Goal: Information Seeking & Learning: Learn about a topic

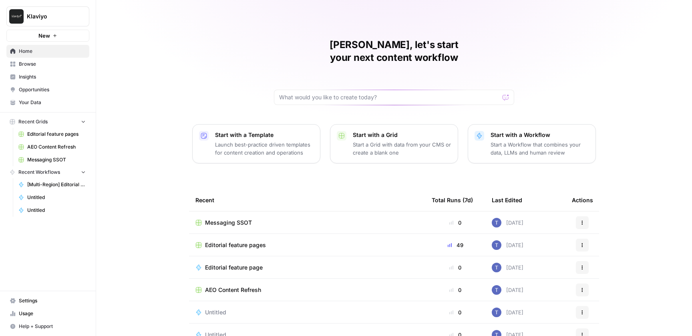
scroll to position [32, 0]
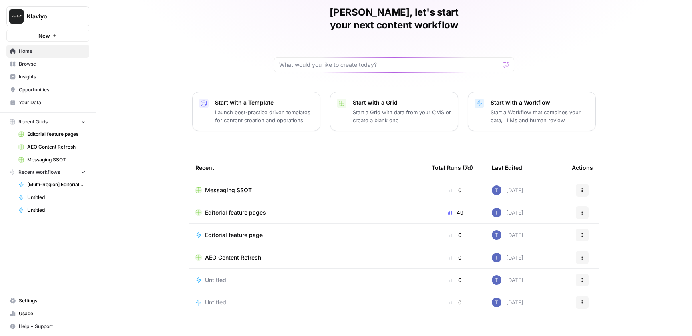
click at [34, 67] on span "Browse" at bounding box center [52, 63] width 67 height 7
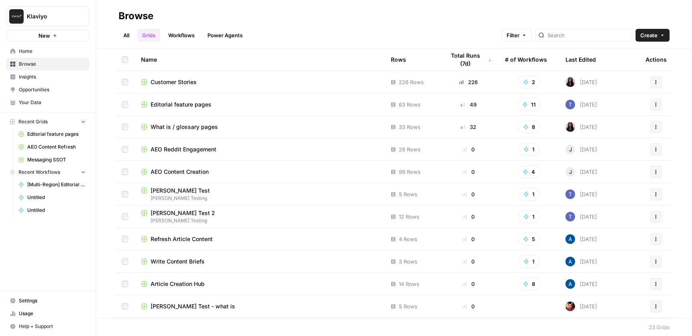
click at [181, 127] on span "What is / glossary pages" at bounding box center [184, 127] width 67 height 8
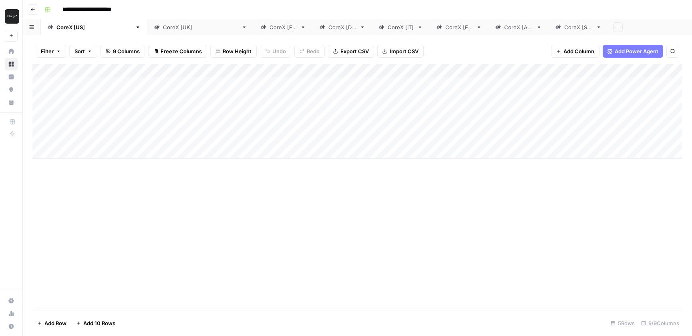
click at [109, 135] on div "Add Column" at bounding box center [357, 111] width 650 height 95
click at [64, 139] on textarea "**********" at bounding box center [124, 138] width 128 height 11
click at [139, 139] on textarea "**********" at bounding box center [124, 138] width 128 height 11
type textarea "**********"
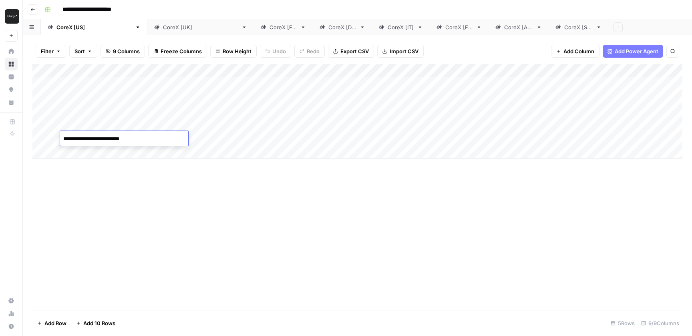
click at [202, 185] on div "Add Column" at bounding box center [357, 187] width 650 height 246
click at [202, 137] on div "Add Column" at bounding box center [357, 111] width 650 height 95
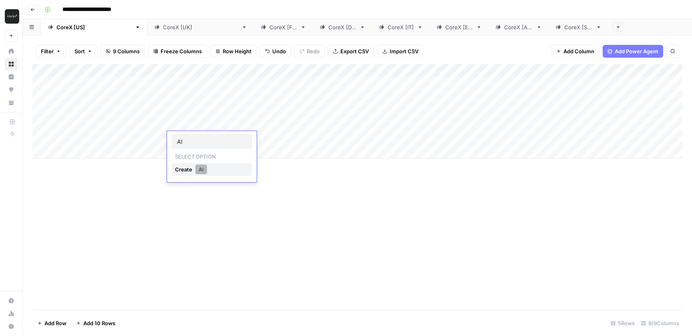
type input "AI"
click at [199, 169] on button "AI" at bounding box center [201, 170] width 12 height 10
click at [290, 163] on div "Add Column" at bounding box center [357, 187] width 650 height 246
click at [438, 138] on div "Add Column" at bounding box center [357, 111] width 650 height 95
click at [91, 154] on div "Add Column" at bounding box center [357, 111] width 650 height 95
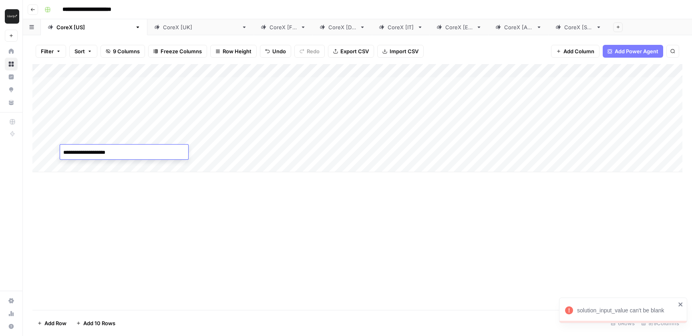
type textarea "**********"
click at [209, 191] on div "Add Column" at bounding box center [357, 187] width 650 height 246
click at [195, 151] on div "Add Column" at bounding box center [357, 118] width 650 height 108
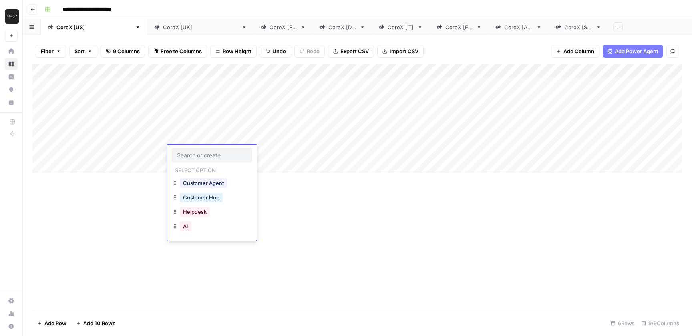
click at [192, 227] on div "AI" at bounding box center [185, 226] width 15 height 11
click at [185, 227] on button "AI" at bounding box center [186, 226] width 12 height 10
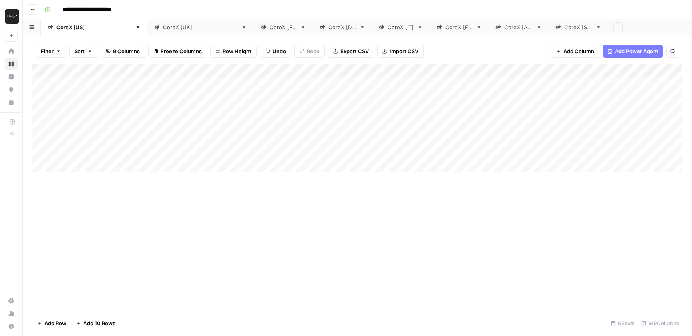
click at [438, 153] on div "Add Column" at bounding box center [357, 118] width 650 height 108
click at [681, 304] on icon "close" at bounding box center [680, 304] width 4 height 4
drag, startPoint x: 283, startPoint y: 68, endPoint x: 204, endPoint y: 66, distance: 78.9
click at [204, 66] on div "Add Column" at bounding box center [357, 118] width 650 height 108
click at [270, 139] on div "Add Column" at bounding box center [357, 118] width 650 height 108
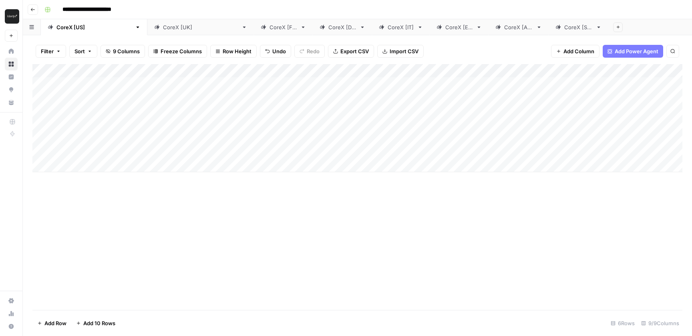
click at [270, 139] on div "Add Column" at bounding box center [357, 118] width 650 height 108
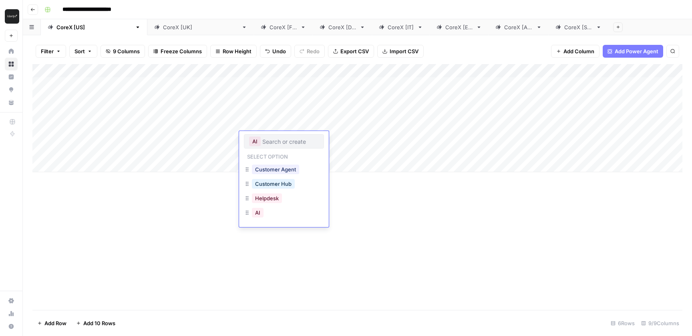
click at [270, 139] on input "text" at bounding box center [290, 141] width 56 height 7
click at [201, 229] on div "Add Column" at bounding box center [357, 187] width 650 height 246
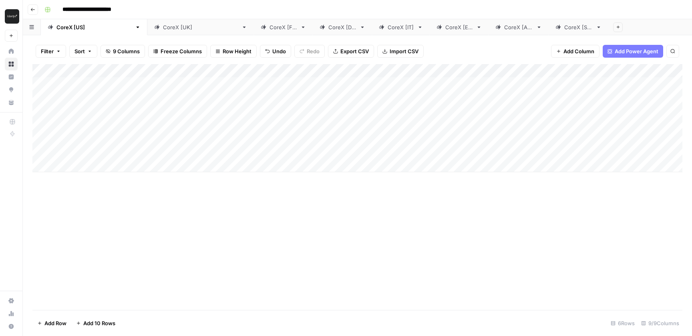
click at [261, 153] on div "Add Column" at bounding box center [357, 118] width 650 height 108
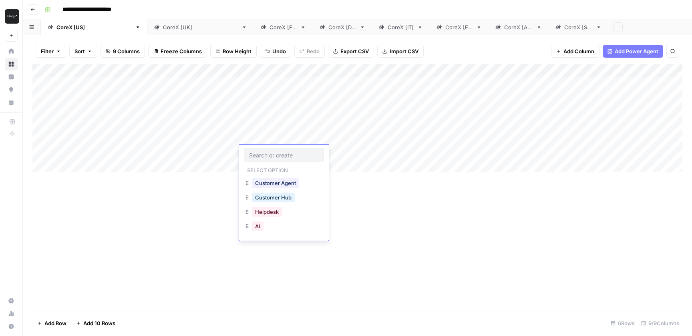
click at [179, 218] on div "Add Column" at bounding box center [357, 187] width 650 height 246
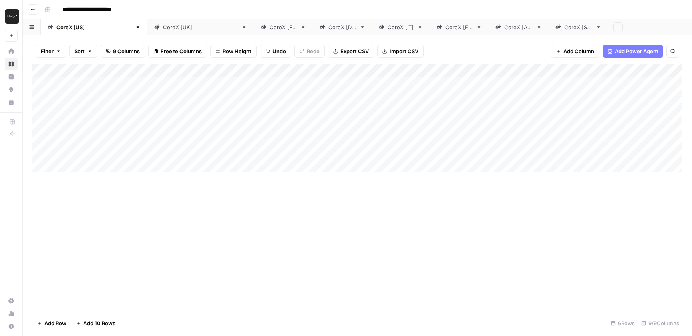
click at [189, 135] on div "Add Column" at bounding box center [357, 118] width 650 height 108
click at [187, 173] on button "AI" at bounding box center [186, 170] width 12 height 10
click at [200, 151] on div "Add Column" at bounding box center [357, 118] width 650 height 108
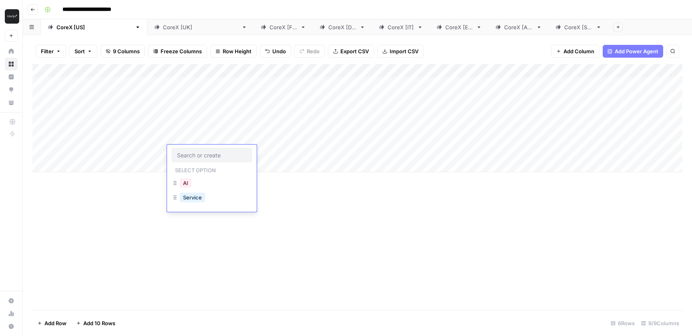
click at [188, 181] on button "AI" at bounding box center [186, 183] width 12 height 10
click at [265, 139] on div "Add Column" at bounding box center [357, 118] width 650 height 108
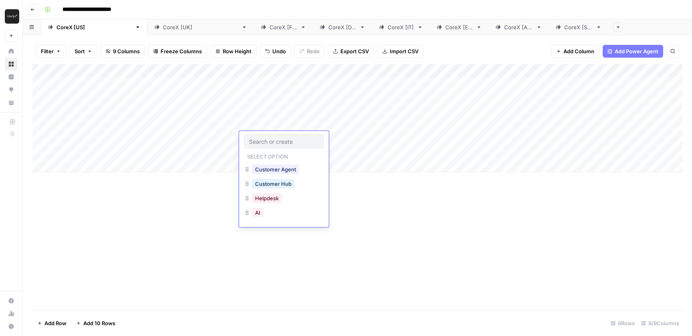
click at [247, 213] on icon "button" at bounding box center [247, 212] width 6 height 6
click at [274, 213] on div "AI" at bounding box center [284, 213] width 80 height 14
drag, startPoint x: 282, startPoint y: 213, endPoint x: 286, endPoint y: 213, distance: 4.5
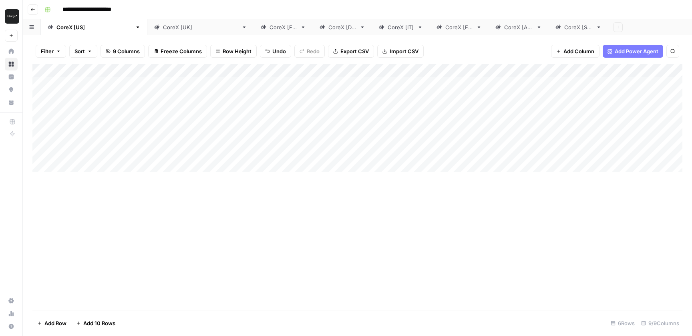
click at [375, 233] on div "Add Column" at bounding box center [357, 187] width 650 height 246
click at [439, 137] on div "Add Column" at bounding box center [357, 118] width 650 height 108
click at [86, 163] on div "Add Column" at bounding box center [357, 118] width 650 height 108
type textarea "**********"
click at [188, 196] on div "Add Column" at bounding box center [357, 187] width 650 height 246
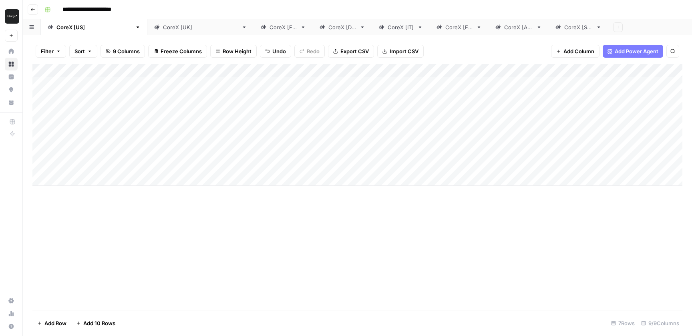
click at [196, 167] on div "Add Column" at bounding box center [357, 125] width 650 height 122
click at [193, 195] on div "AI" at bounding box center [212, 197] width 80 height 14
click at [203, 197] on div "AI" at bounding box center [212, 197] width 80 height 14
click at [187, 197] on button "AI" at bounding box center [186, 197] width 12 height 10
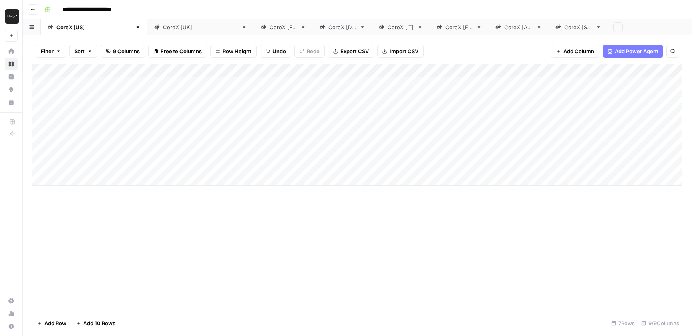
click at [274, 158] on div "Add Column" at bounding box center [357, 125] width 650 height 122
click at [270, 167] on div "Add Column" at bounding box center [357, 125] width 650 height 122
type input "Marketing Agent"
click at [286, 198] on button "Marketing Agent" at bounding box center [291, 197] width 47 height 10
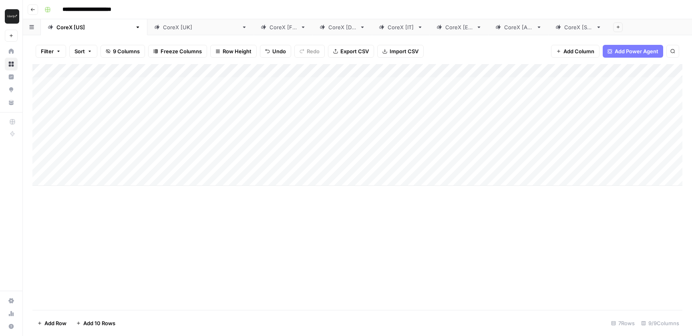
click at [345, 209] on div "Add Column" at bounding box center [357, 187] width 650 height 246
click at [435, 165] on div "Add Column" at bounding box center [357, 125] width 650 height 122
click at [92, 177] on div "Add Column" at bounding box center [357, 125] width 650 height 122
type textarea "**********"
click at [215, 213] on div "Add Column" at bounding box center [357, 187] width 650 height 246
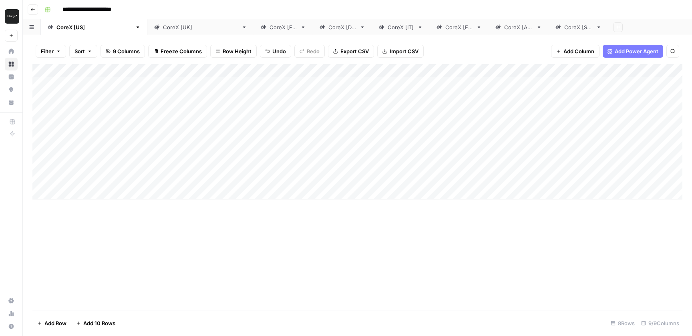
click at [200, 175] on div "Add Column" at bounding box center [357, 131] width 650 height 135
click at [191, 213] on div "AI" at bounding box center [185, 210] width 15 height 11
click at [184, 208] on button "AI" at bounding box center [186, 210] width 12 height 10
click at [272, 178] on div "Add Column" at bounding box center [357, 131] width 650 height 135
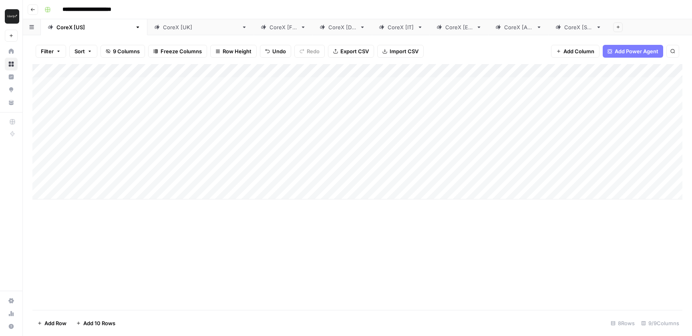
click at [272, 178] on div "Add Column" at bounding box center [357, 131] width 650 height 135
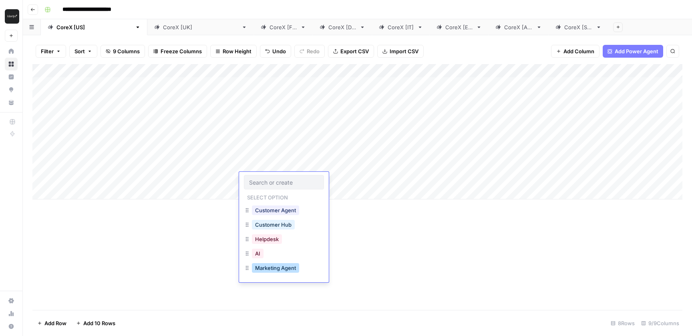
click at [268, 270] on button "Marketing Agent" at bounding box center [275, 268] width 47 height 10
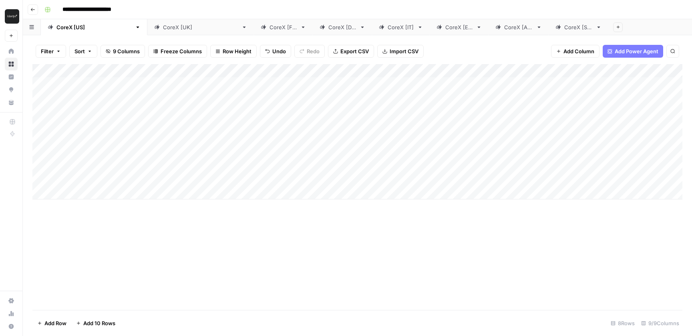
click at [440, 180] on div "Add Column" at bounding box center [357, 131] width 650 height 135
click at [85, 191] on div "Add Column" at bounding box center [357, 131] width 650 height 135
type textarea "**********"
click at [211, 232] on div "Add Column" at bounding box center [357, 187] width 650 height 246
click at [193, 191] on div "Add Column" at bounding box center [357, 138] width 650 height 149
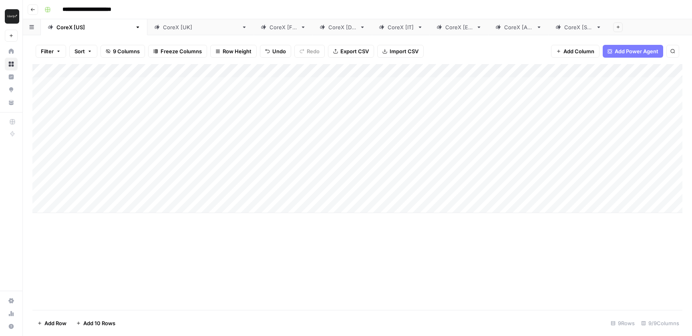
click at [193, 191] on div "Add Column" at bounding box center [357, 138] width 650 height 149
click at [189, 223] on button "AI" at bounding box center [186, 224] width 12 height 10
click at [282, 191] on div "Add Column" at bounding box center [357, 138] width 650 height 149
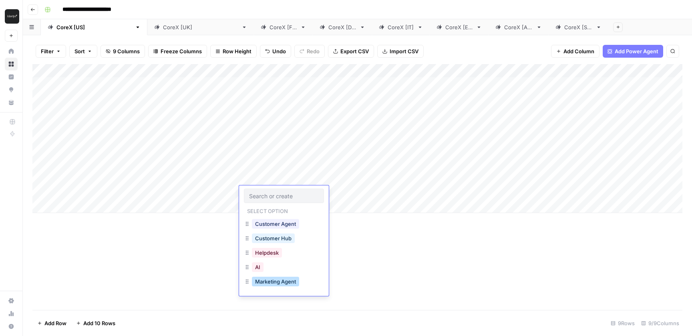
click at [269, 283] on button "Marketing Agent" at bounding box center [275, 282] width 47 height 10
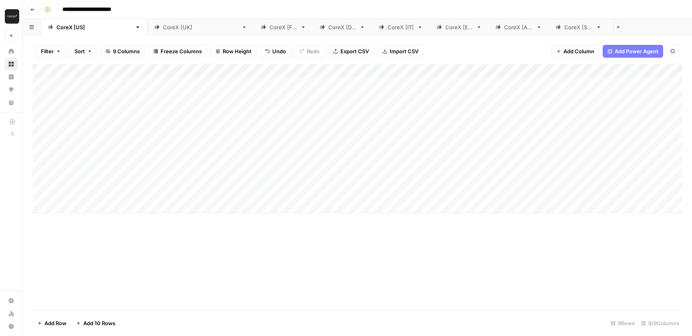
click at [410, 190] on div "Add Column" at bounding box center [357, 138] width 650 height 149
click at [83, 206] on div "Add Column" at bounding box center [357, 138] width 650 height 149
click at [83, 207] on textarea "**********" at bounding box center [124, 206] width 128 height 11
click at [126, 205] on textarea "**********" at bounding box center [124, 206] width 128 height 11
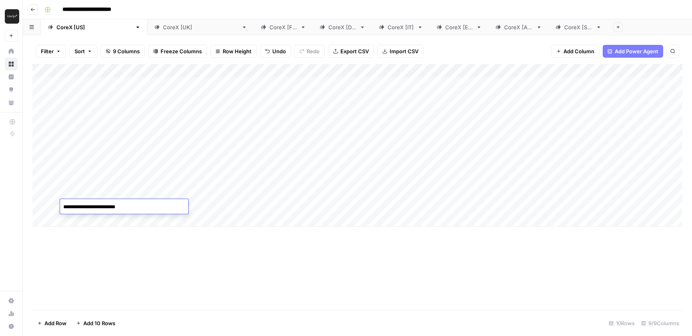
type textarea "**********"
click at [195, 267] on div "Add Column" at bounding box center [357, 187] width 650 height 246
click at [198, 207] on div "Add Column" at bounding box center [357, 145] width 650 height 163
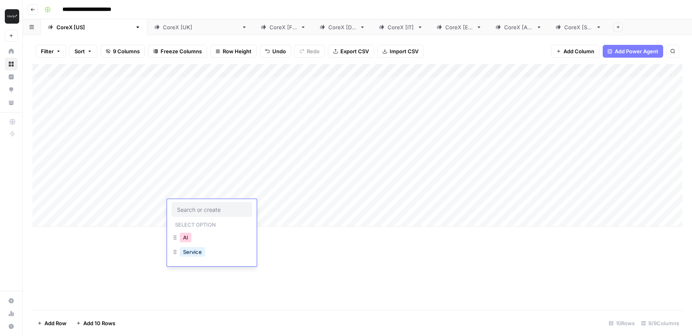
click at [185, 241] on button "AI" at bounding box center [186, 238] width 12 height 10
click at [276, 208] on div "Add Column" at bounding box center [357, 145] width 650 height 163
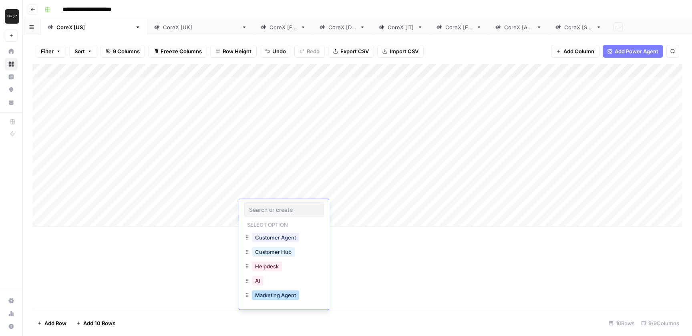
click at [268, 296] on button "Marketing Agent" at bounding box center [275, 295] width 47 height 10
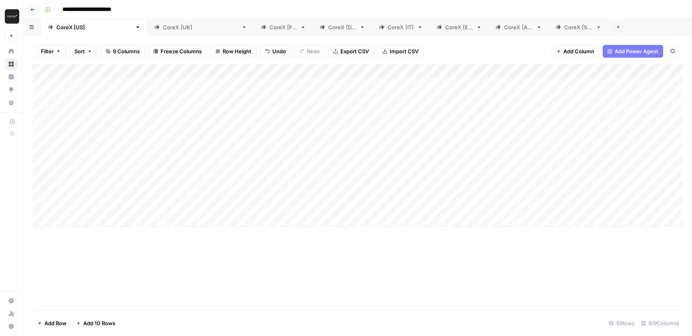
click at [420, 207] on div "Add Column" at bounding box center [357, 145] width 650 height 163
click at [109, 220] on div "Add Column" at bounding box center [357, 145] width 650 height 163
click at [109, 220] on body "**********" at bounding box center [346, 168] width 692 height 336
click at [85, 220] on textarea "**********" at bounding box center [124, 220] width 128 height 11
click at [138, 217] on textarea "**********" at bounding box center [124, 220] width 128 height 11
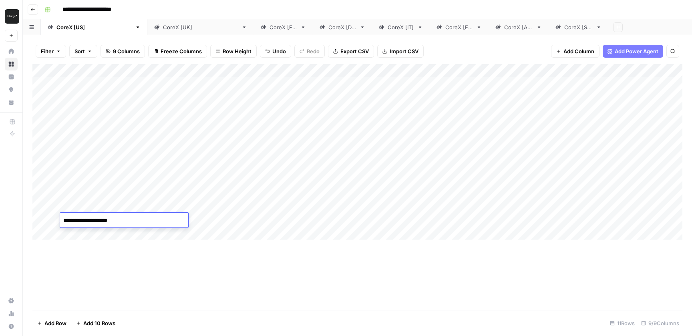
type textarea "**********"
click at [195, 276] on div "Add Column" at bounding box center [357, 187] width 650 height 246
click at [189, 219] on div "Add Column" at bounding box center [357, 152] width 650 height 176
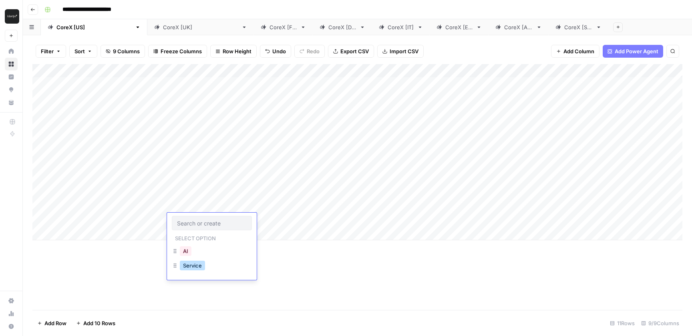
click at [193, 266] on button "Service" at bounding box center [192, 266] width 25 height 10
click at [278, 221] on div "Add Column" at bounding box center [357, 152] width 650 height 176
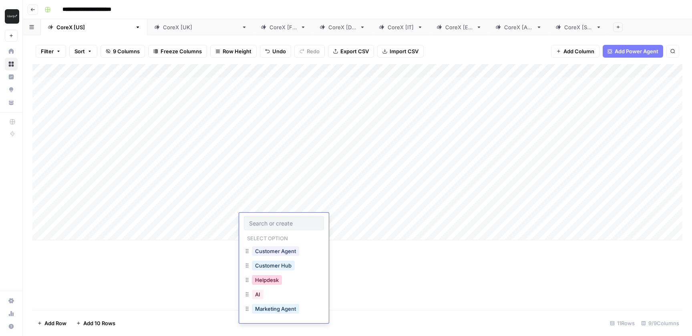
click at [265, 282] on button "Helpdesk" at bounding box center [267, 280] width 30 height 10
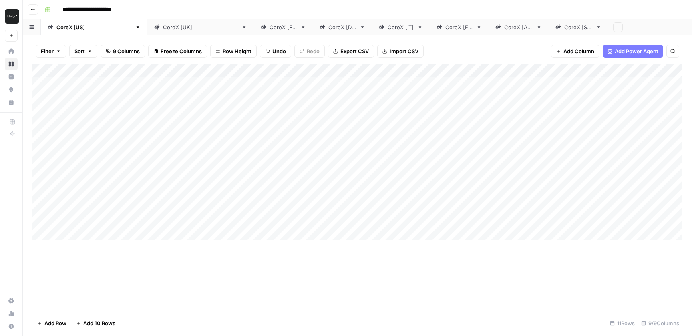
click at [413, 219] on div "Add Column" at bounding box center [357, 152] width 650 height 176
click at [103, 233] on div "Add Column" at bounding box center [357, 152] width 650 height 176
type textarea "**********"
click at [207, 235] on div "Add Column" at bounding box center [357, 159] width 650 height 190
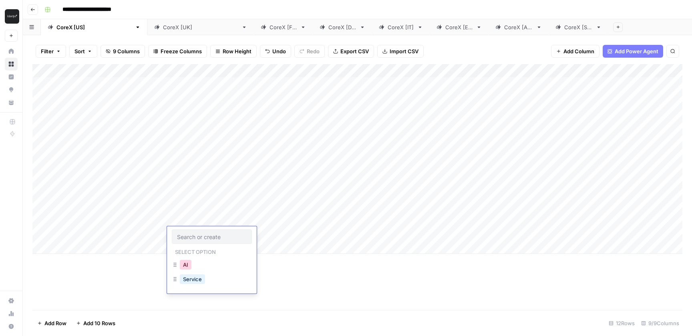
click at [186, 264] on button "AI" at bounding box center [186, 265] width 12 height 10
click at [271, 233] on div "Add Column" at bounding box center [357, 159] width 650 height 190
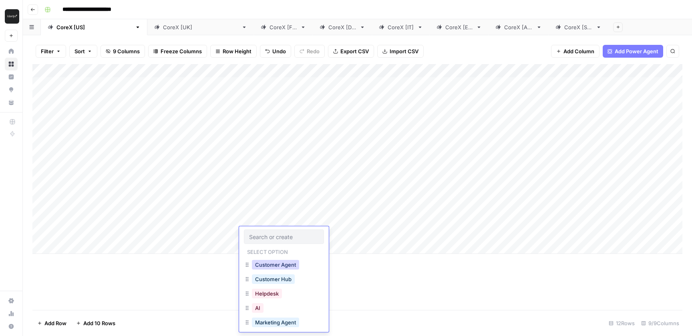
click at [276, 263] on button "Customer Agent" at bounding box center [275, 265] width 47 height 10
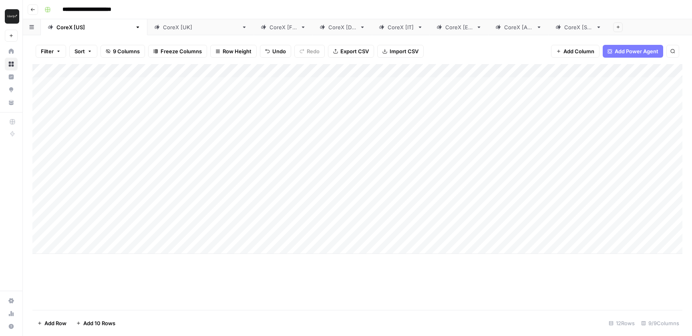
click at [405, 234] on div "Add Column" at bounding box center [357, 159] width 650 height 190
click at [486, 165] on div "Add Column" at bounding box center [357, 159] width 650 height 190
click at [486, 179] on div "Add Column" at bounding box center [357, 159] width 650 height 190
click at [486, 193] on div "Add Column" at bounding box center [357, 159] width 650 height 190
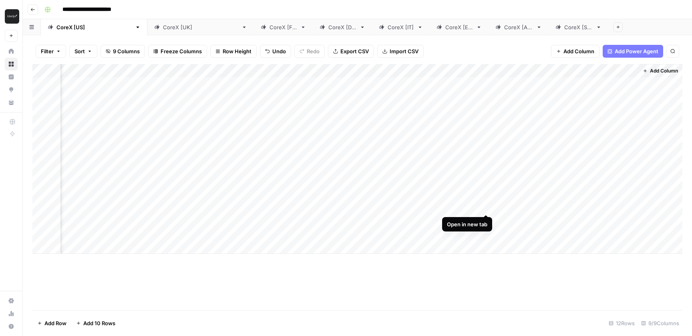
click at [486, 205] on div "Add Column" at bounding box center [357, 159] width 650 height 190
click at [331, 219] on div "Add Column" at bounding box center [357, 159] width 650 height 190
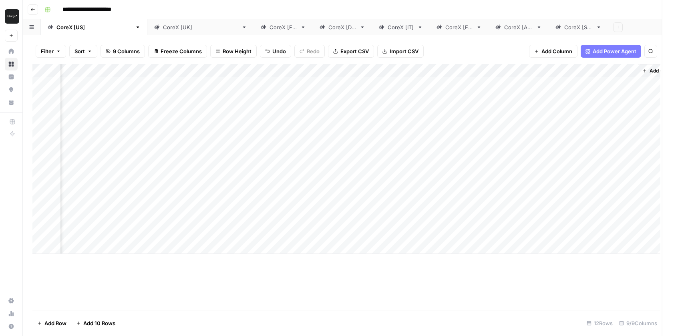
scroll to position [0, 133]
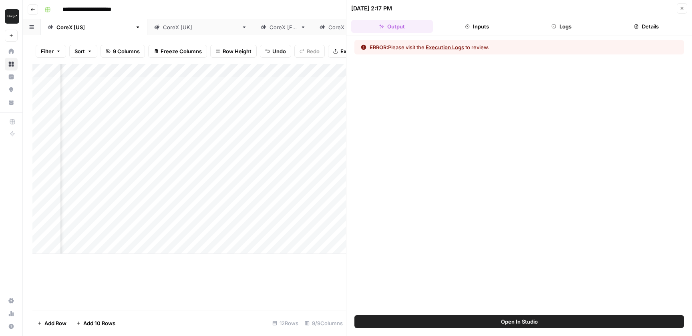
click at [449, 47] on button "Execution Logs" at bounding box center [445, 47] width 38 height 8
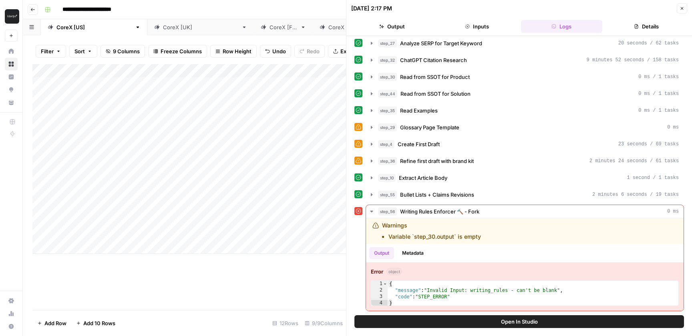
scroll to position [0, 0]
click at [103, 218] on div "Add Column" at bounding box center [189, 159] width 314 height 190
click at [99, 218] on div "Add Column" at bounding box center [189, 159] width 314 height 190
click at [99, 218] on textarea "**********" at bounding box center [124, 220] width 128 height 11
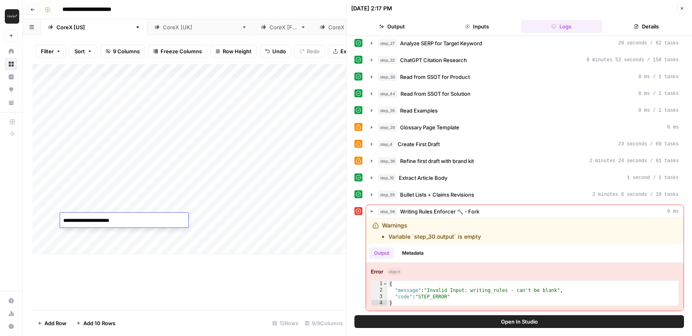
click at [679, 8] on button "Close" at bounding box center [682, 8] width 10 height 10
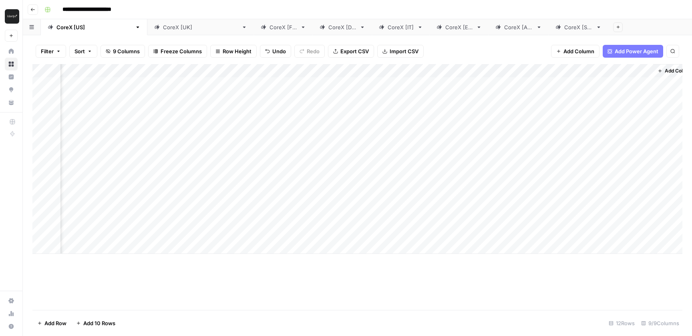
scroll to position [0, 139]
click at [487, 234] on div "Add Column" at bounding box center [357, 159] width 650 height 190
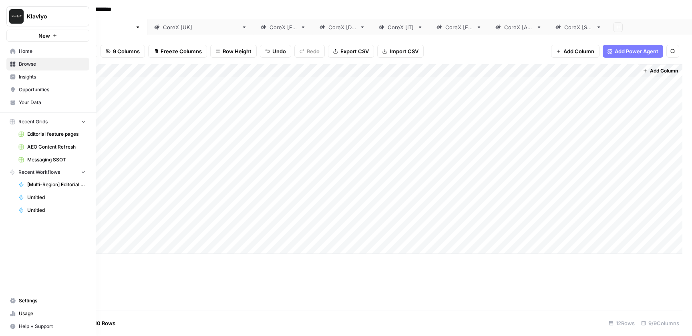
click at [40, 104] on span "Your Data" at bounding box center [52, 102] width 67 height 7
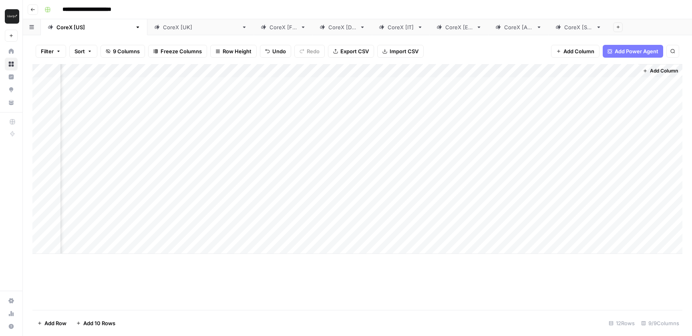
click at [11, 50] on icon at bounding box center [11, 50] width 5 height 5
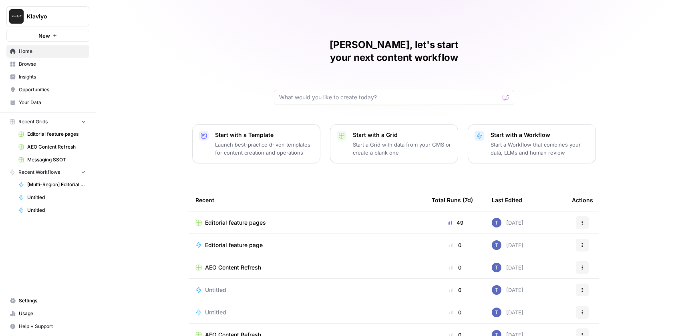
click at [40, 101] on span "Your Data" at bounding box center [52, 102] width 67 height 7
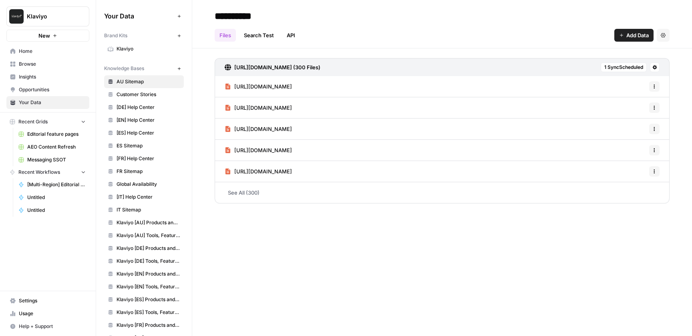
click at [131, 51] on span "Klaviyo" at bounding box center [149, 48] width 64 height 7
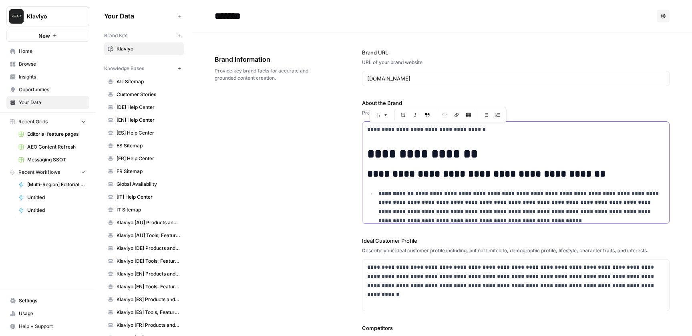
drag, startPoint x: 517, startPoint y: 217, endPoint x: 324, endPoint y: -24, distance: 309.2
click at [324, 0] on html "Klaviyo New Home Browse Insights Opportunities Your Data Recent Grids Editorial…" at bounding box center [346, 168] width 692 height 336
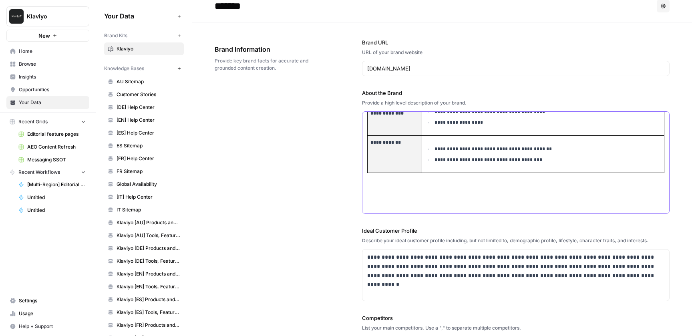
scroll to position [12, 0]
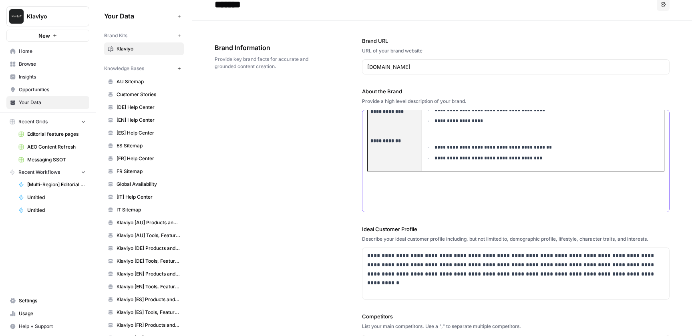
click at [439, 194] on p at bounding box center [515, 200] width 297 height 18
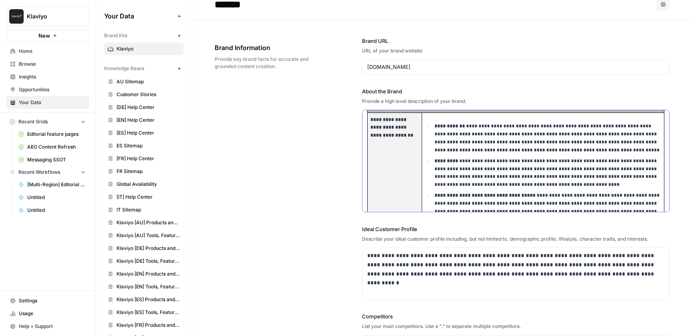
scroll to position [0, 0]
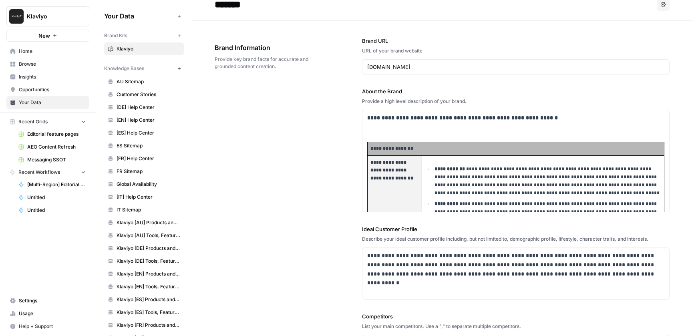
click at [281, 141] on div "**********" at bounding box center [442, 281] width 455 height 520
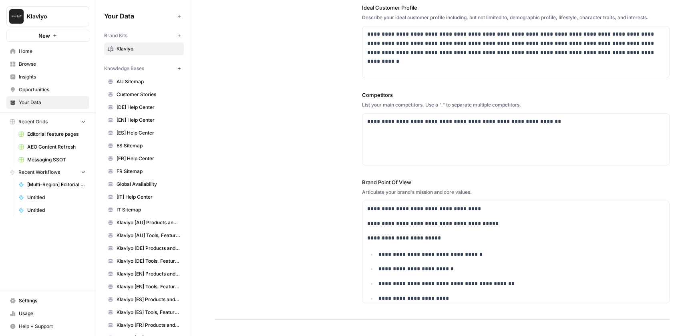
scroll to position [238, 0]
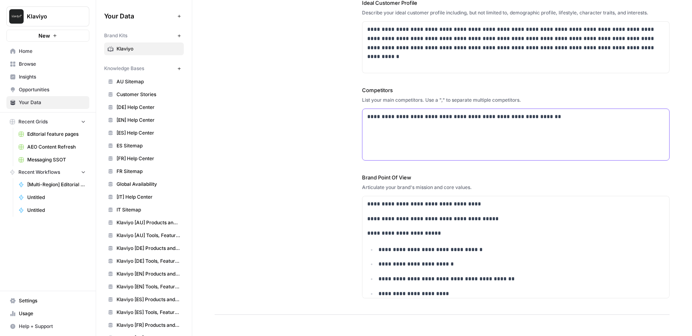
click at [443, 115] on p "**********" at bounding box center [515, 116] width 297 height 9
drag, startPoint x: 518, startPoint y: 117, endPoint x: 499, endPoint y: 117, distance: 19.2
click at [499, 117] on p "**********" at bounding box center [515, 116] width 297 height 9
drag, startPoint x: 556, startPoint y: 119, endPoint x: 528, endPoint y: 119, distance: 28.0
click at [528, 119] on p "**********" at bounding box center [515, 116] width 297 height 9
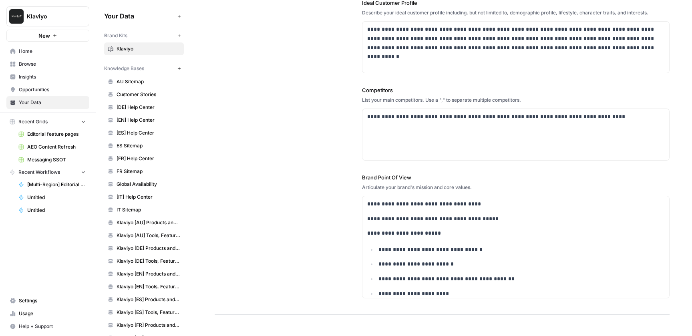
click at [338, 158] on div "**********" at bounding box center [442, 55] width 455 height 520
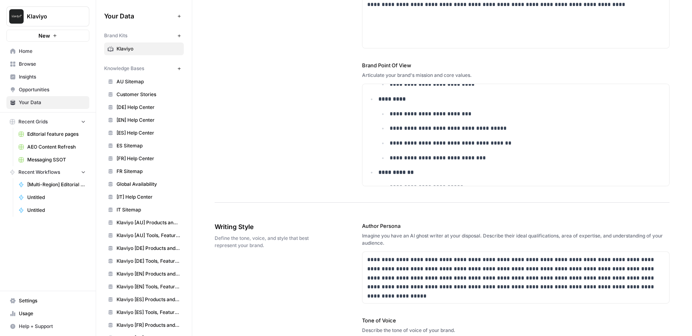
scroll to position [345, 0]
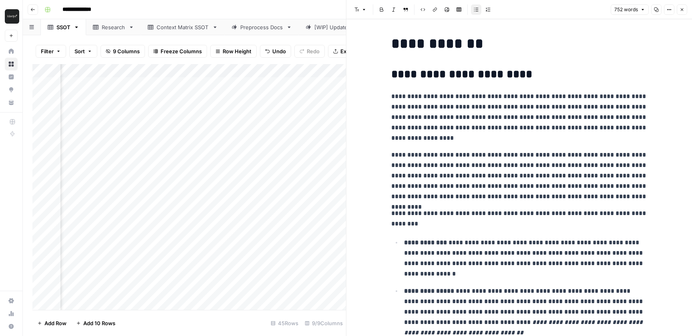
scroll to position [1092, 0]
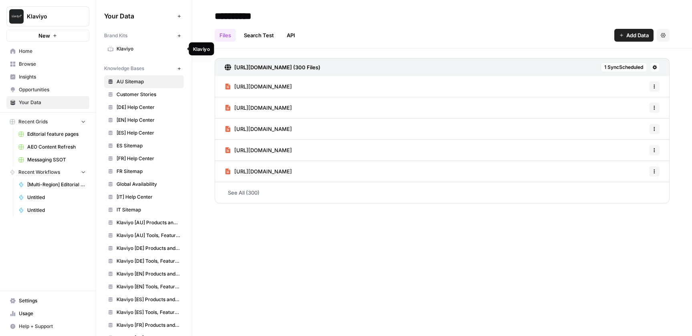
click at [140, 54] on link "Klaviyo" at bounding box center [144, 48] width 80 height 13
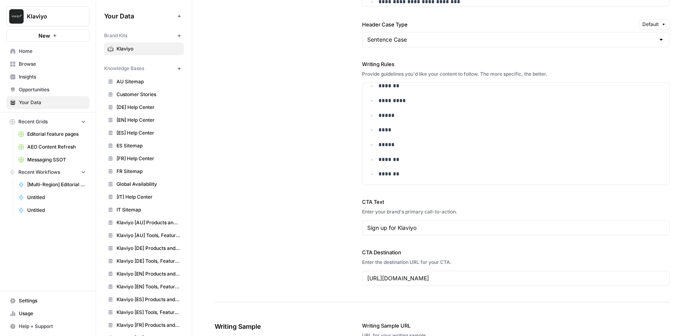
scroll to position [6261, 0]
click at [434, 172] on p "*******" at bounding box center [521, 173] width 286 height 9
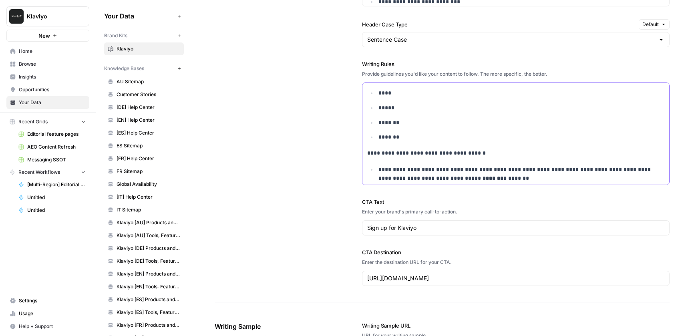
scroll to position [6345, 0]
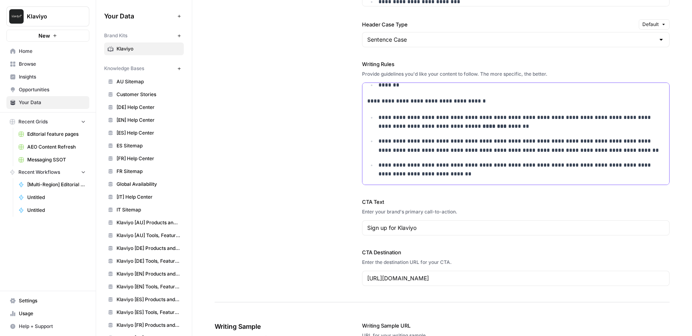
click at [490, 129] on p "**********" at bounding box center [521, 122] width 286 height 18
click at [528, 131] on p "**********" at bounding box center [521, 122] width 286 height 18
drag, startPoint x: 591, startPoint y: 151, endPoint x: 558, endPoint y: 147, distance: 33.9
click at [558, 147] on p "**********" at bounding box center [521, 146] width 286 height 18
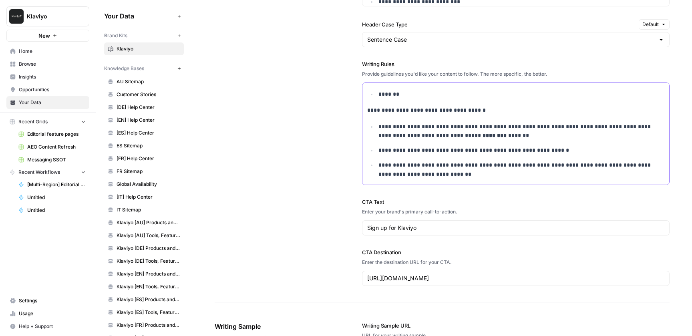
scroll to position [789, 0]
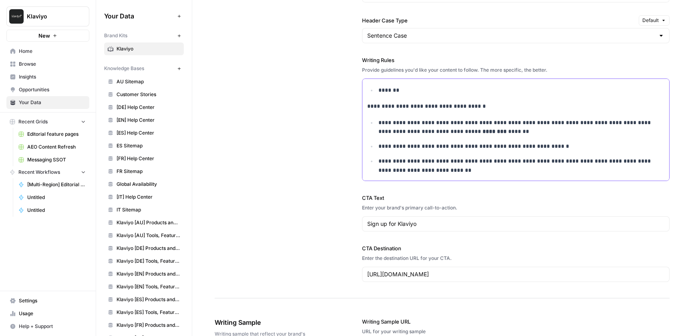
click at [512, 169] on p "**********" at bounding box center [521, 166] width 286 height 18
click at [380, 163] on p "**********" at bounding box center [521, 166] width 286 height 18
click at [512, 171] on p "**********" at bounding box center [521, 166] width 286 height 18
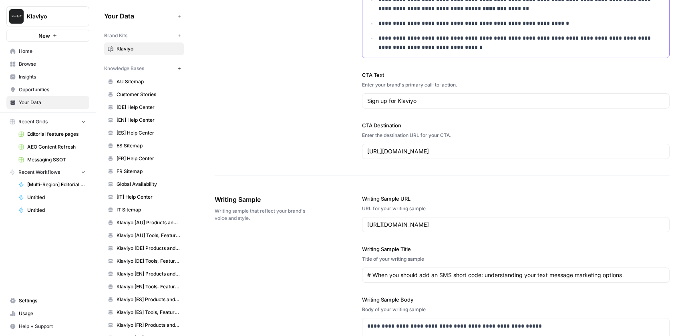
scroll to position [1220, 0]
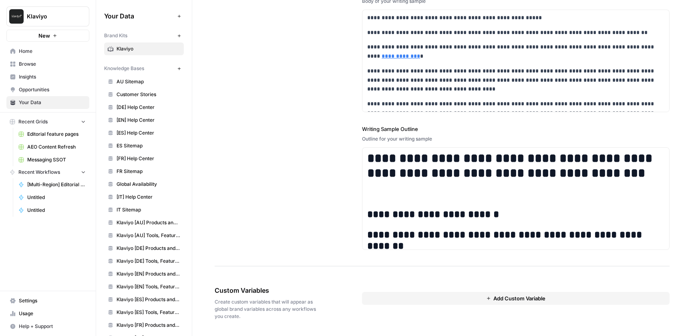
click at [322, 255] on div "**********" at bounding box center [442, 68] width 455 height 396
